Goal: Task Accomplishment & Management: Manage account settings

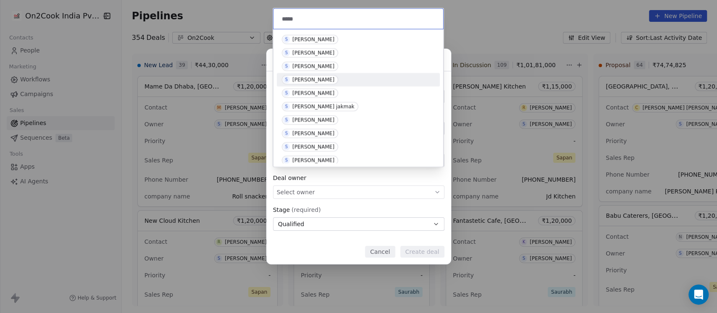
click at [314, 79] on div "[PERSON_NAME]" at bounding box center [313, 80] width 42 height 6
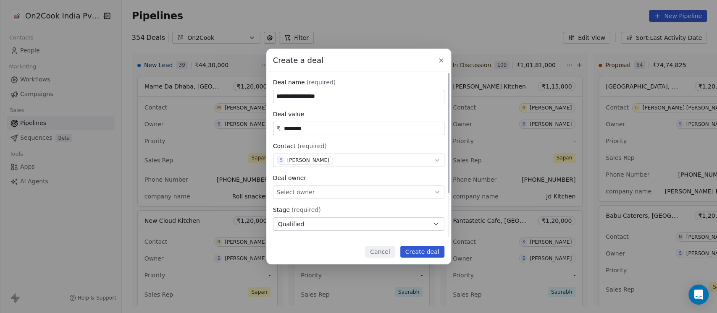
click at [313, 197] on div "Select owner" at bounding box center [358, 192] width 171 height 13
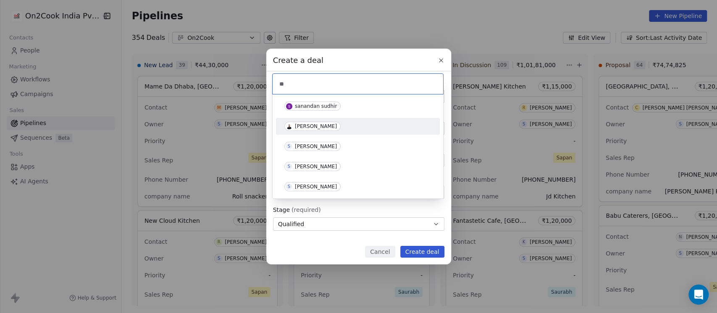
type input "**"
click at [318, 129] on div "[PERSON_NAME]" at bounding box center [316, 127] width 42 height 6
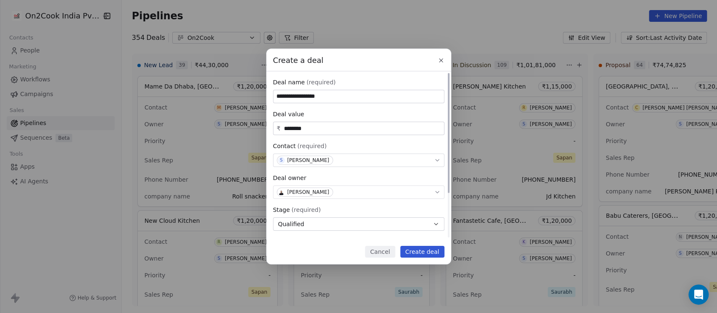
scroll to position [62, 0]
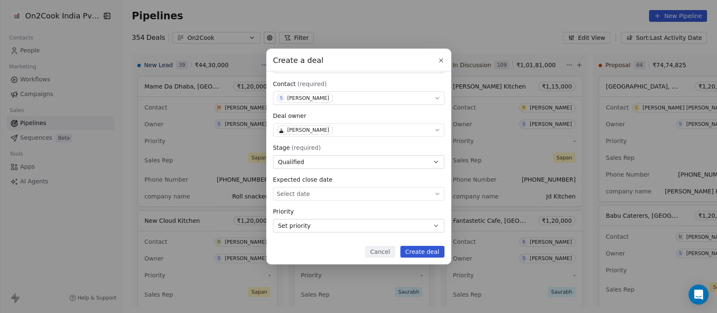
click at [427, 251] on button "Create deal" at bounding box center [422, 252] width 44 height 12
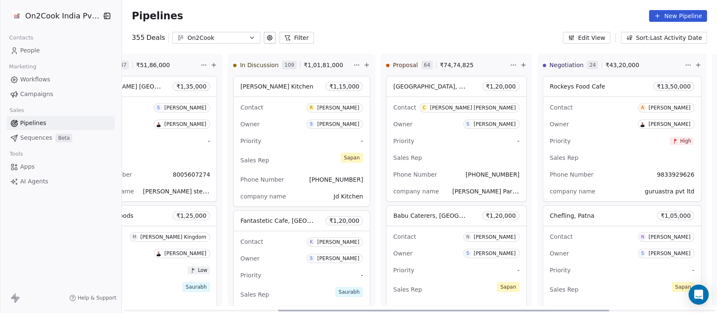
scroll to position [0, 280]
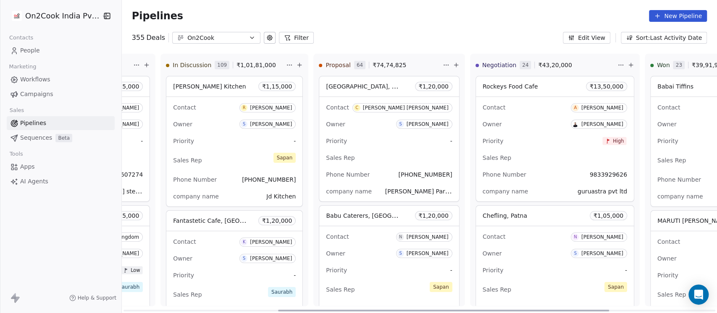
click at [590, 86] on span "₹ 13,50,000" at bounding box center [607, 86] width 34 height 8
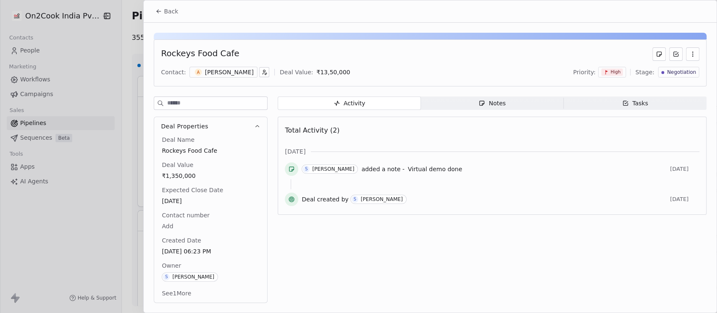
click at [161, 11] on icon at bounding box center [158, 11] width 7 height 7
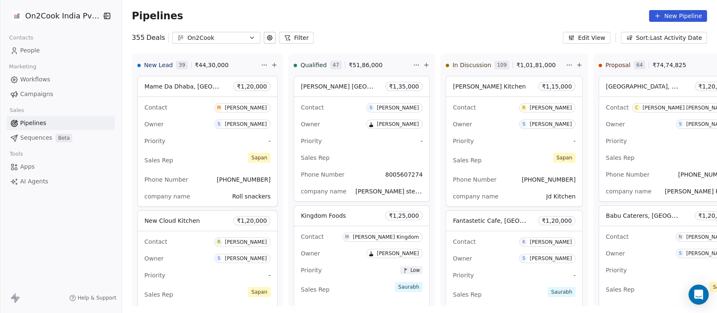
click at [249, 40] on icon "button" at bounding box center [252, 37] width 7 height 7
click at [197, 55] on input "text" at bounding box center [221, 56] width 83 height 12
click at [345, 24] on html "On2Cook India Pvt. Ltd. Contacts People Marketing Workflows Campaigns Sales Pip…" at bounding box center [358, 156] width 717 height 313
click at [284, 37] on icon at bounding box center [287, 37] width 7 height 7
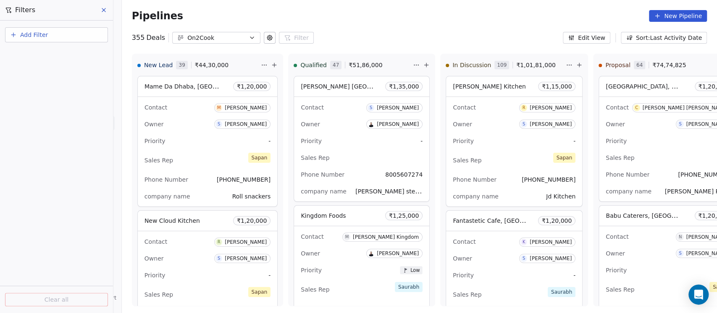
click at [80, 40] on button "Add Filter" at bounding box center [56, 34] width 103 height 15
click at [65, 53] on div "Deal properties" at bounding box center [56, 54] width 85 height 9
type input "*****"
click at [52, 85] on div "Owner" at bounding box center [56, 85] width 85 height 8
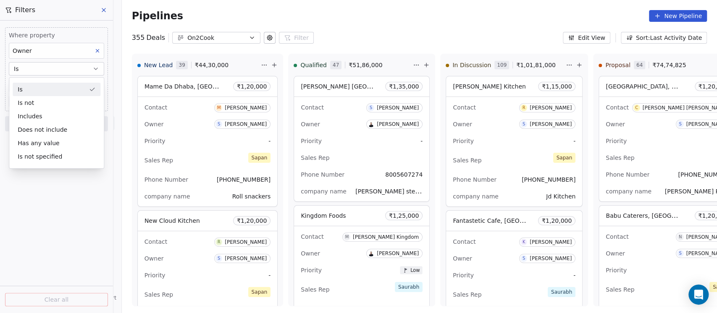
click at [36, 88] on div "Is" at bounding box center [57, 89] width 88 height 13
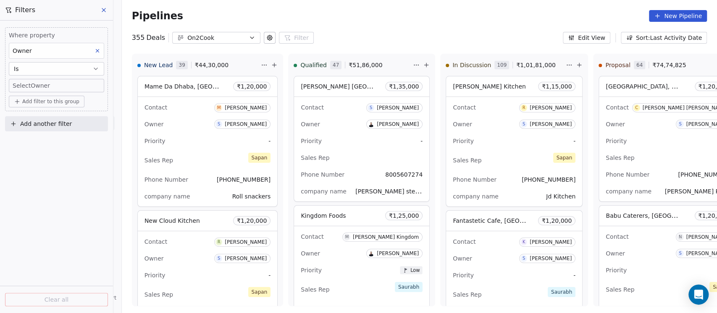
click at [41, 86] on body "On2Cook India Pvt. Ltd. Contacts People Marketing Workflows Campaigns Sales Pip…" at bounding box center [358, 156] width 717 height 313
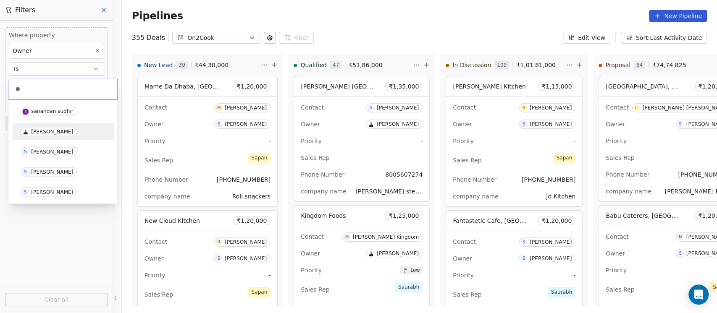
type input "**"
click at [51, 128] on span "[PERSON_NAME]" at bounding box center [49, 131] width 56 height 9
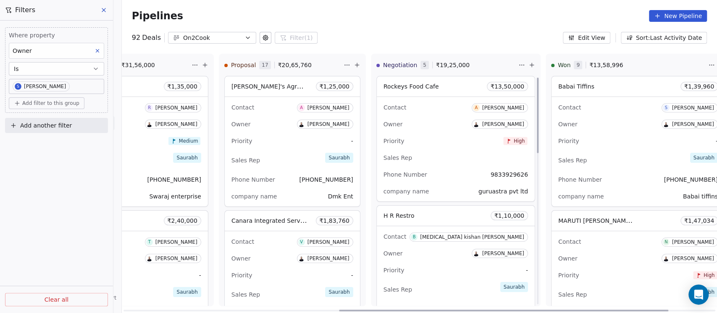
click at [403, 149] on div "Contact A [PERSON_NAME] Owner [PERSON_NAME] Priority High Sales Rep Phone Numbe…" at bounding box center [456, 149] width 158 height 105
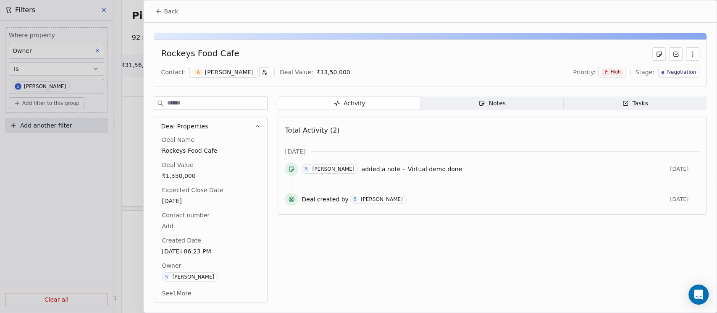
click at [516, 100] on span "Notes Notes" at bounding box center [492, 103] width 143 height 13
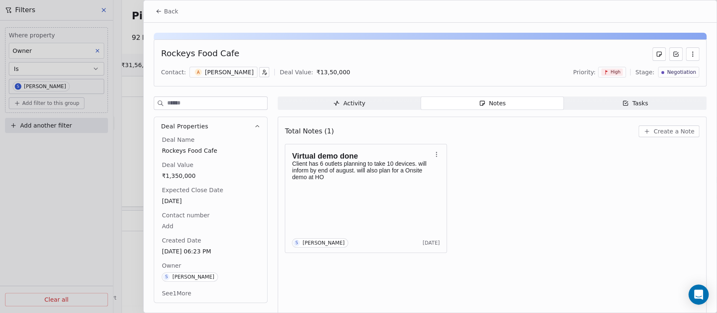
click at [169, 14] on span "Back" at bounding box center [171, 11] width 14 height 8
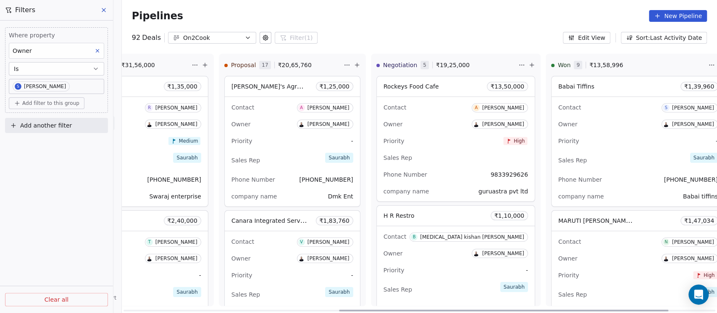
click at [410, 88] on div "Rockeys Food Cafe ₹ 13,50,000" at bounding box center [456, 86] width 158 height 20
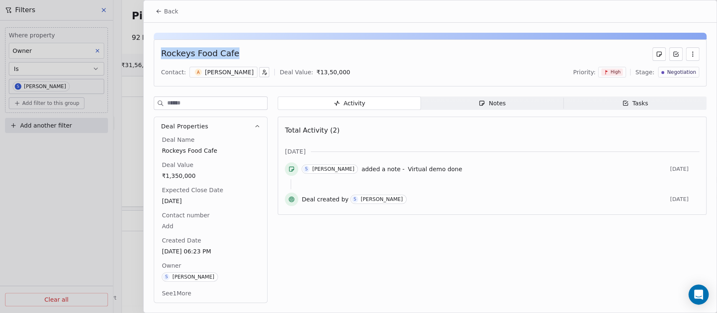
drag, startPoint x: 234, startPoint y: 55, endPoint x: 152, endPoint y: 49, distance: 82.1
click at [152, 49] on div "Rockeys Food Cafe Contact: A [PERSON_NAME] Deal Value: ₹ 13,50,000 Priority: Hi…" at bounding box center [430, 166] width 573 height 286
copy div "Rockeys Food Cafe"
click at [171, 11] on span "Back" at bounding box center [171, 11] width 14 height 8
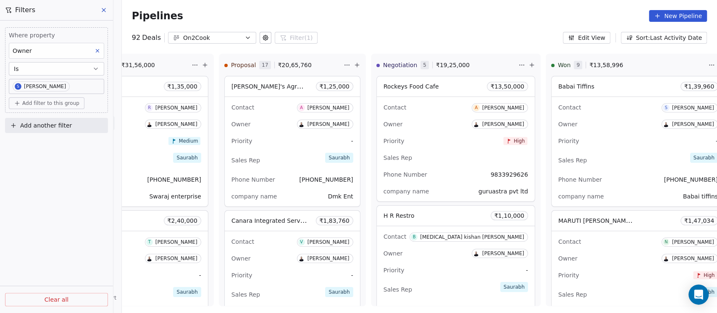
click at [588, 39] on button "Edit View" at bounding box center [586, 38] width 47 height 12
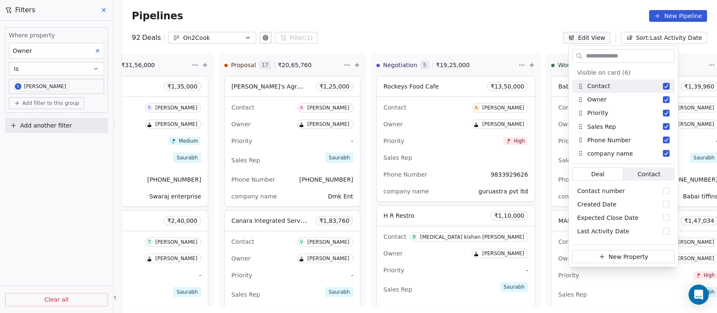
click at [603, 50] on input "text" at bounding box center [629, 56] width 90 height 12
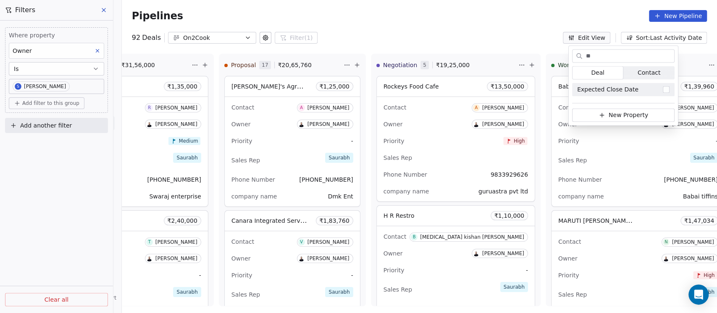
type input "*"
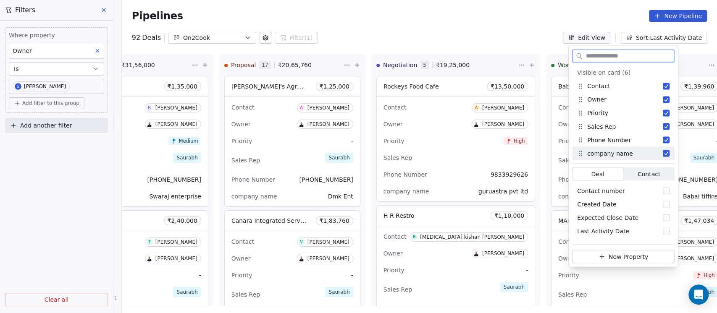
click at [645, 170] on span "Contact" at bounding box center [649, 174] width 23 height 9
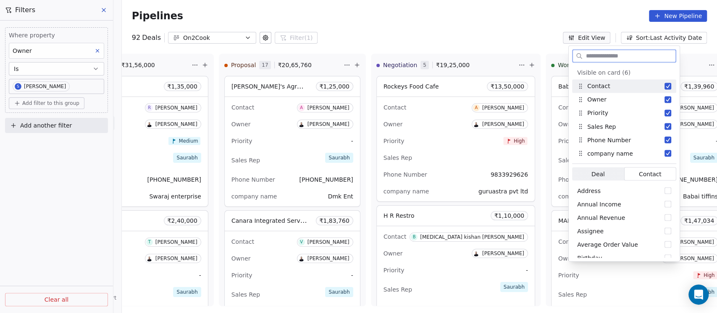
click at [611, 55] on input "text" at bounding box center [630, 56] width 92 height 12
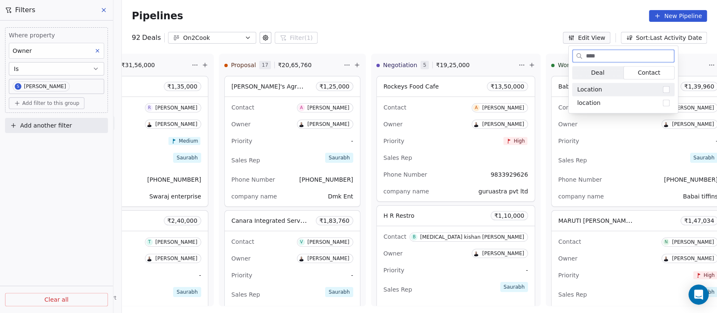
type input "****"
click at [610, 89] on div "Location" at bounding box center [623, 89] width 103 height 13
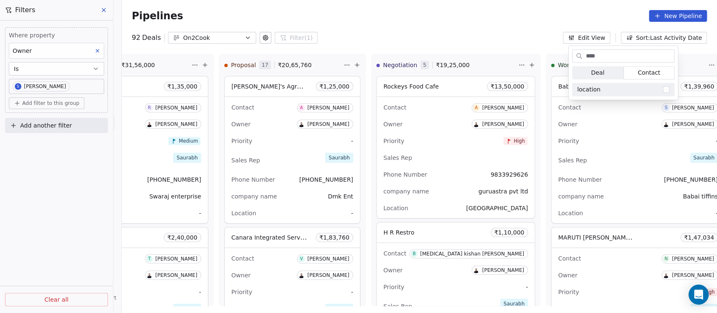
click at [496, 25] on div "Pipelines New Pipeline" at bounding box center [419, 16] width 595 height 32
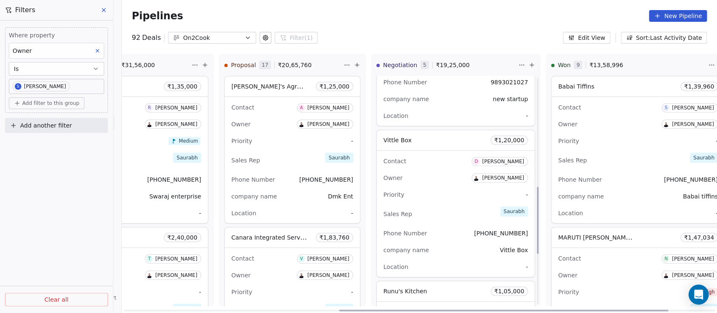
scroll to position [373, 0]
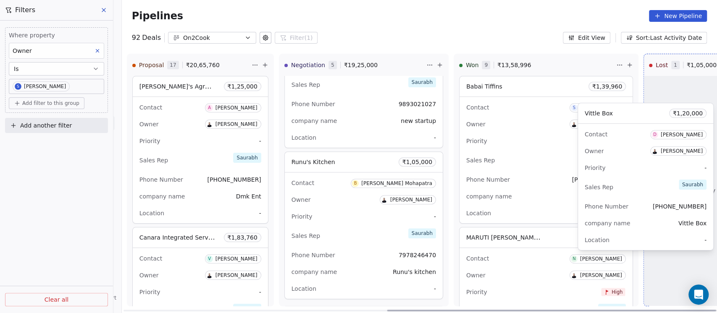
drag, startPoint x: 396, startPoint y: 195, endPoint x: 624, endPoint y: 147, distance: 233.2
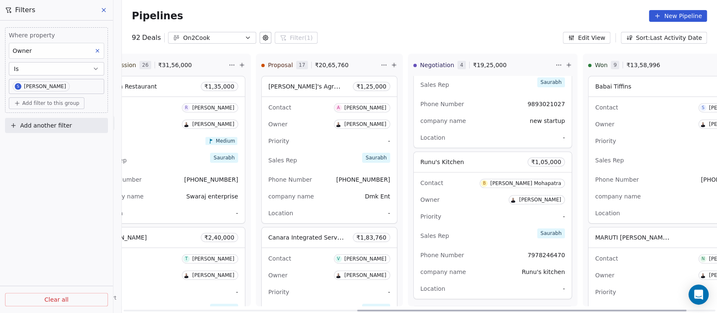
scroll to position [0, 344]
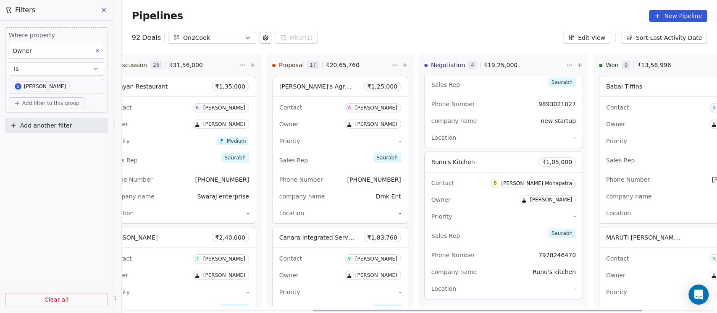
drag, startPoint x: 447, startPoint y: 310, endPoint x: 370, endPoint y: 310, distance: 77.3
click at [370, 310] on div at bounding box center [478, 311] width 330 height 2
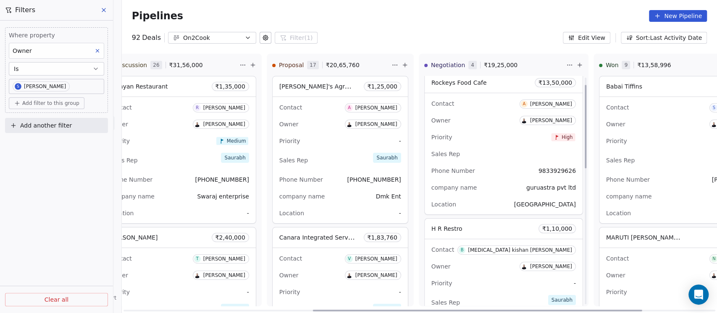
scroll to position [0, 0]
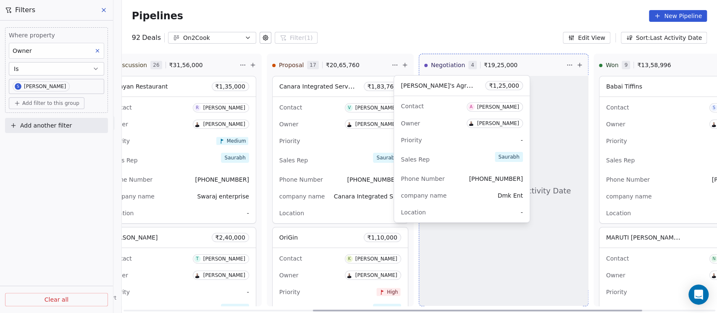
drag, startPoint x: 312, startPoint y: 142, endPoint x: 461, endPoint y: 142, distance: 148.7
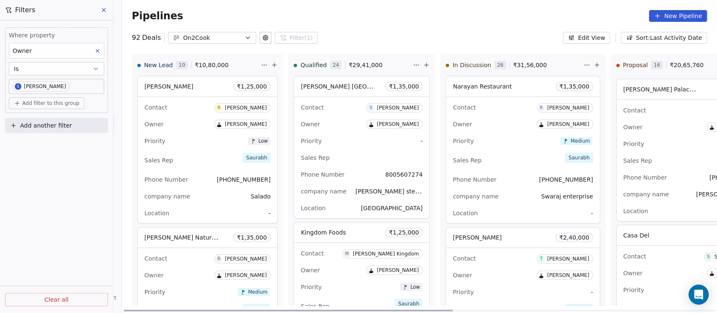
drag, startPoint x: 430, startPoint y: 311, endPoint x: 214, endPoint y: 206, distance: 240.3
click at [205, 310] on div at bounding box center [289, 311] width 330 height 2
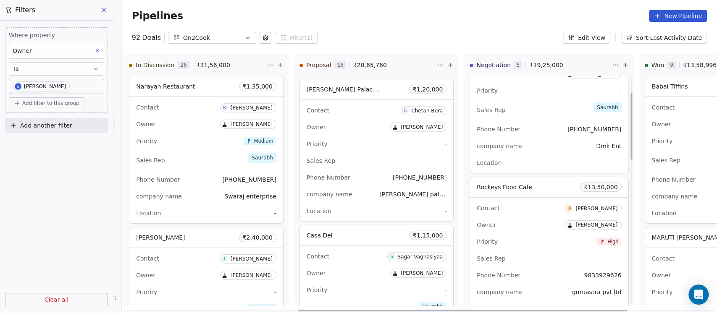
scroll to position [74, 0]
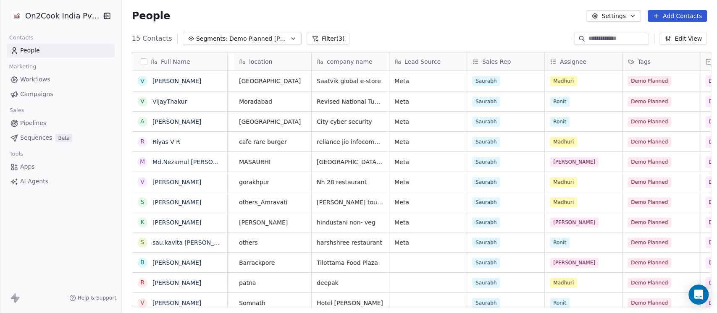
scroll to position [0, 437]
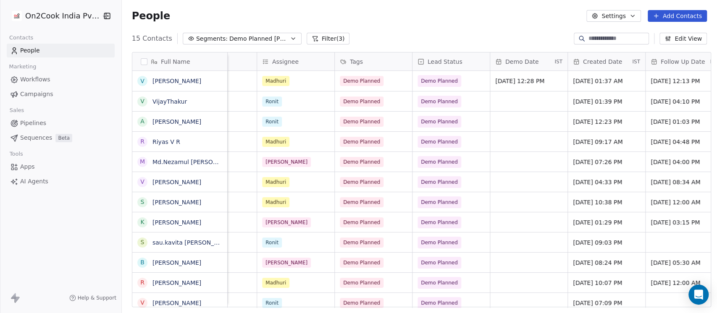
click at [532, 64] on div "Demo Date" at bounding box center [524, 62] width 58 height 8
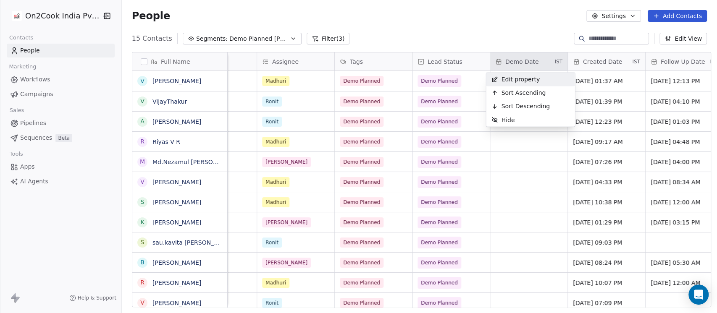
click at [526, 76] on span "Edit property" at bounding box center [520, 79] width 39 height 8
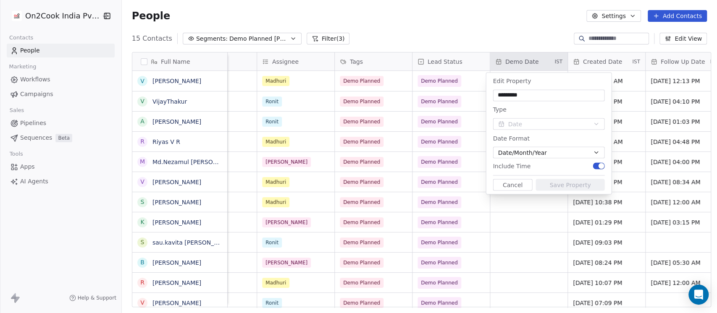
click at [517, 97] on input "*********" at bounding box center [549, 95] width 108 height 8
type input "**********"
click at [563, 184] on button "Save Property" at bounding box center [570, 185] width 69 height 12
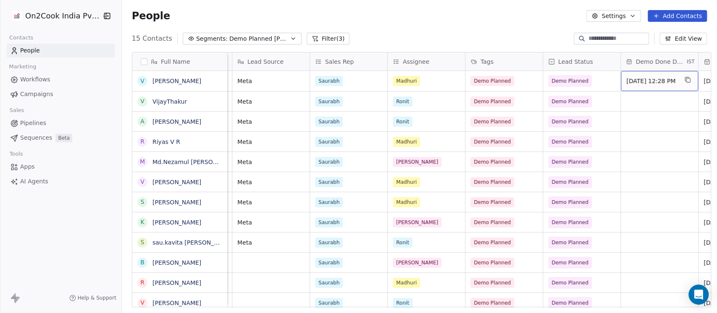
scroll to position [0, 418]
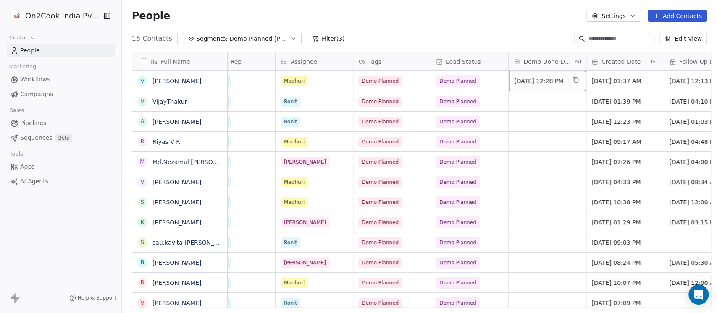
click at [566, 80] on span "01/09/2025 12:28 PM" at bounding box center [539, 81] width 51 height 8
click at [503, 13] on div "People Settings Add Contacts" at bounding box center [419, 16] width 575 height 12
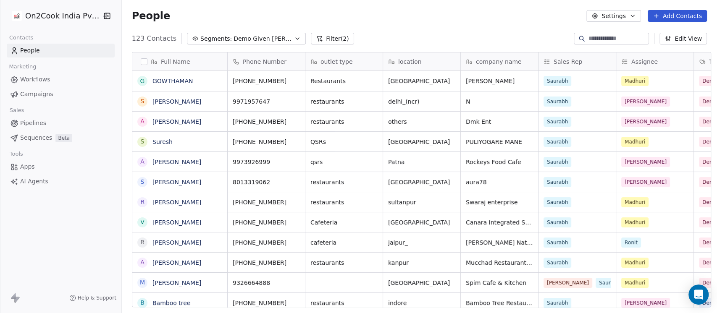
scroll to position [267, 591]
